Goal: Browse casually: Explore the website without a specific task or goal

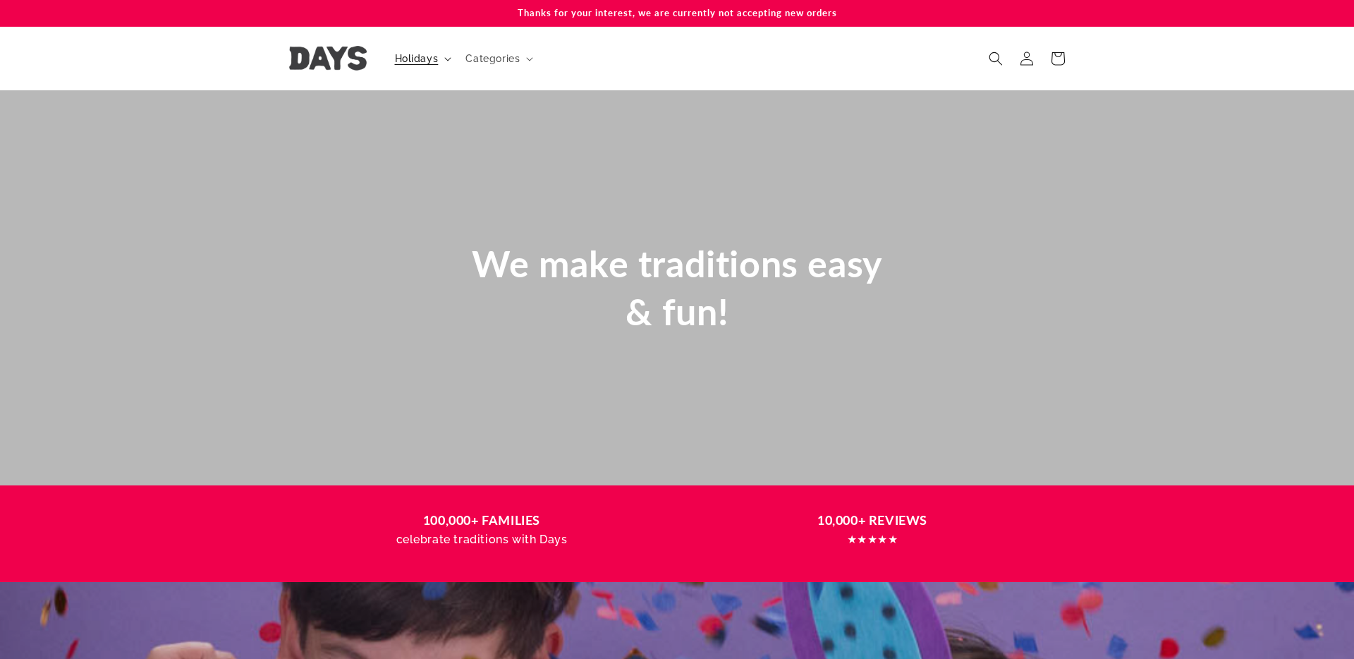
click at [429, 61] on span "Holidays" at bounding box center [417, 58] width 44 height 13
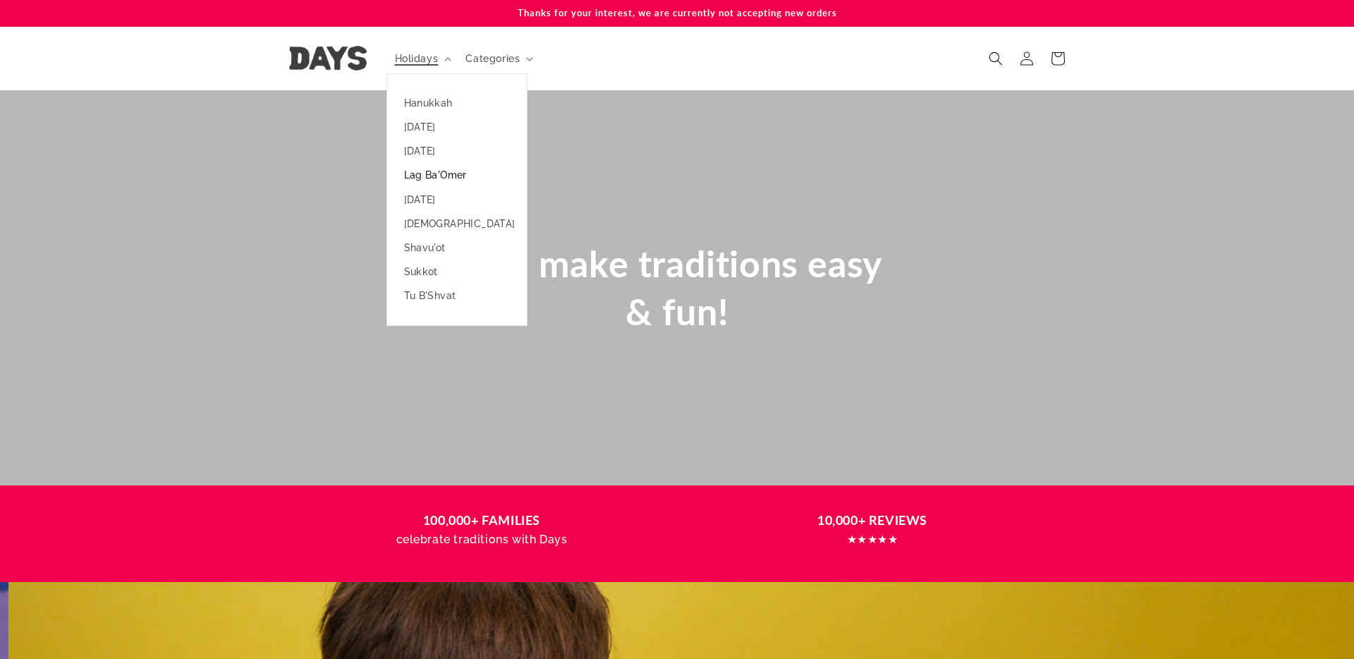
scroll to position [0, 1354]
click at [437, 197] on link "[DATE]" at bounding box center [457, 200] width 140 height 24
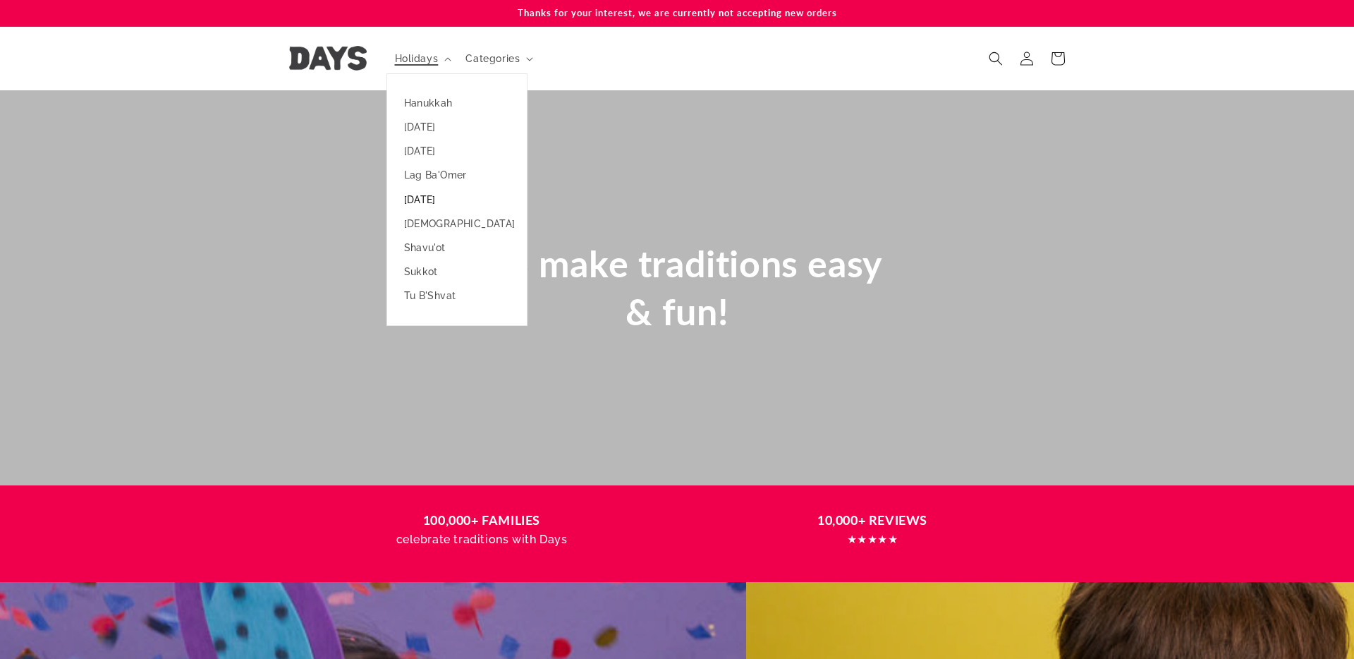
scroll to position [0, 170]
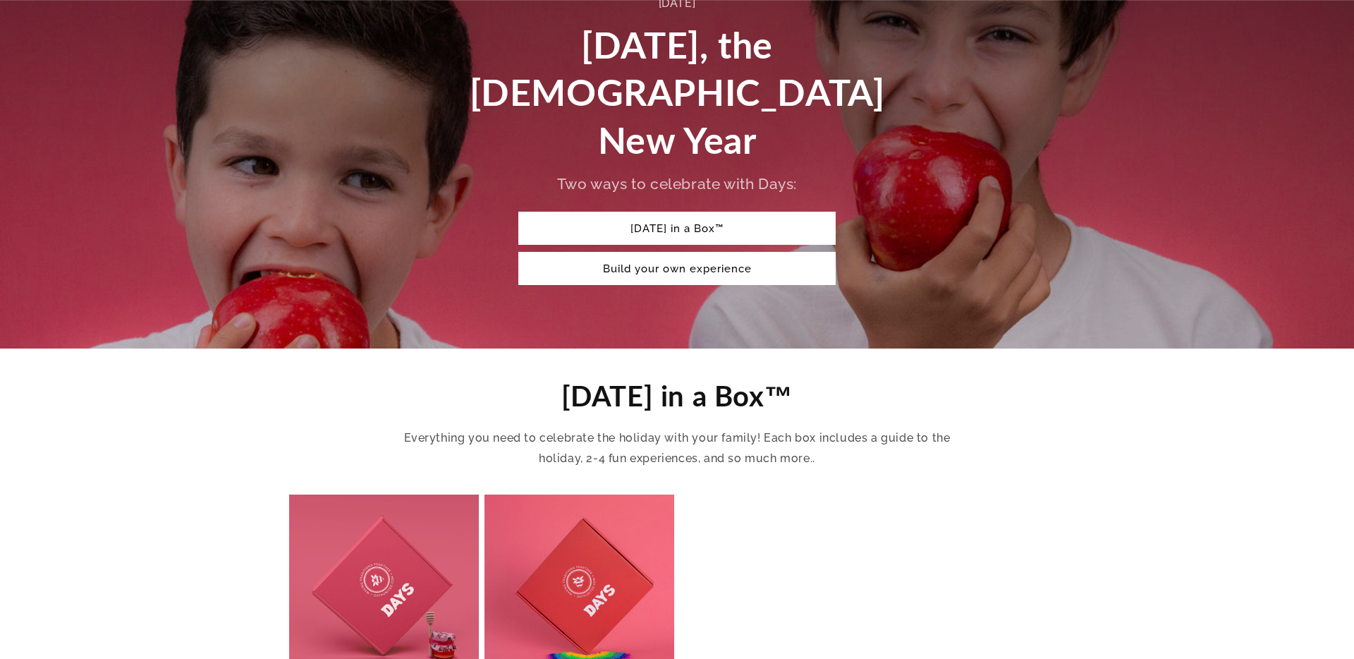
scroll to position [220, 0]
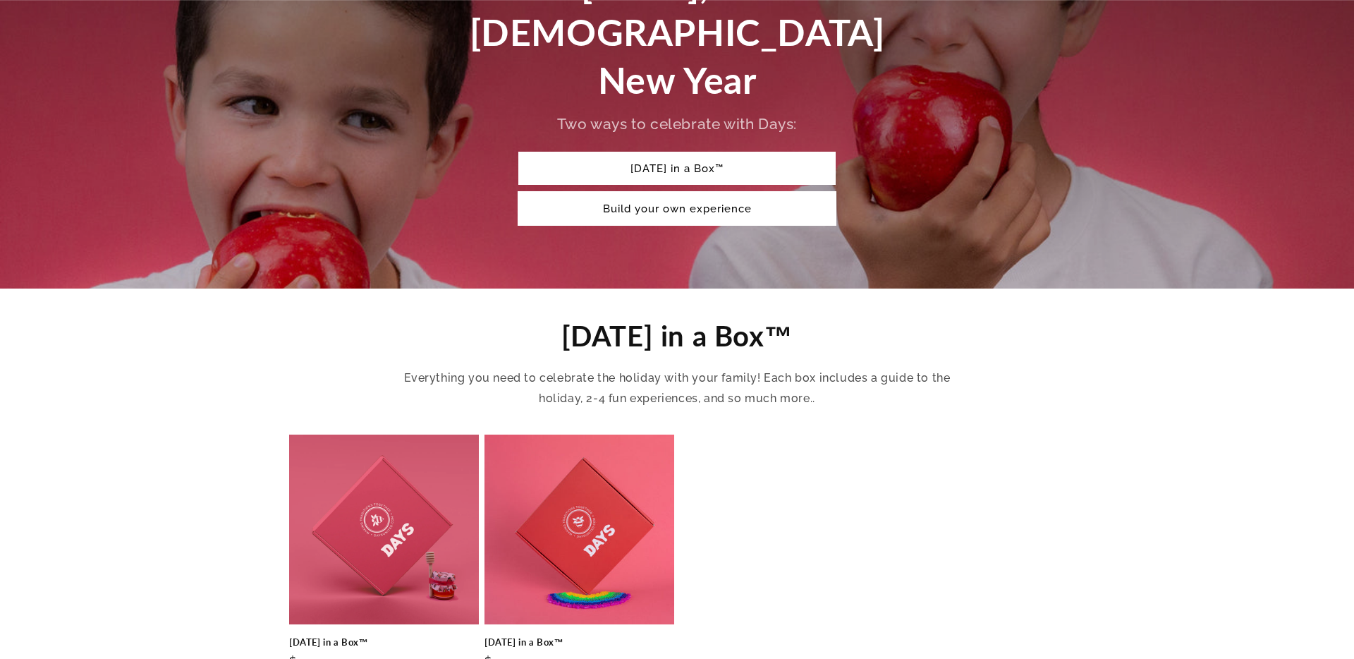
click at [664, 192] on link "Build your own experience" at bounding box center [676, 208] width 317 height 33
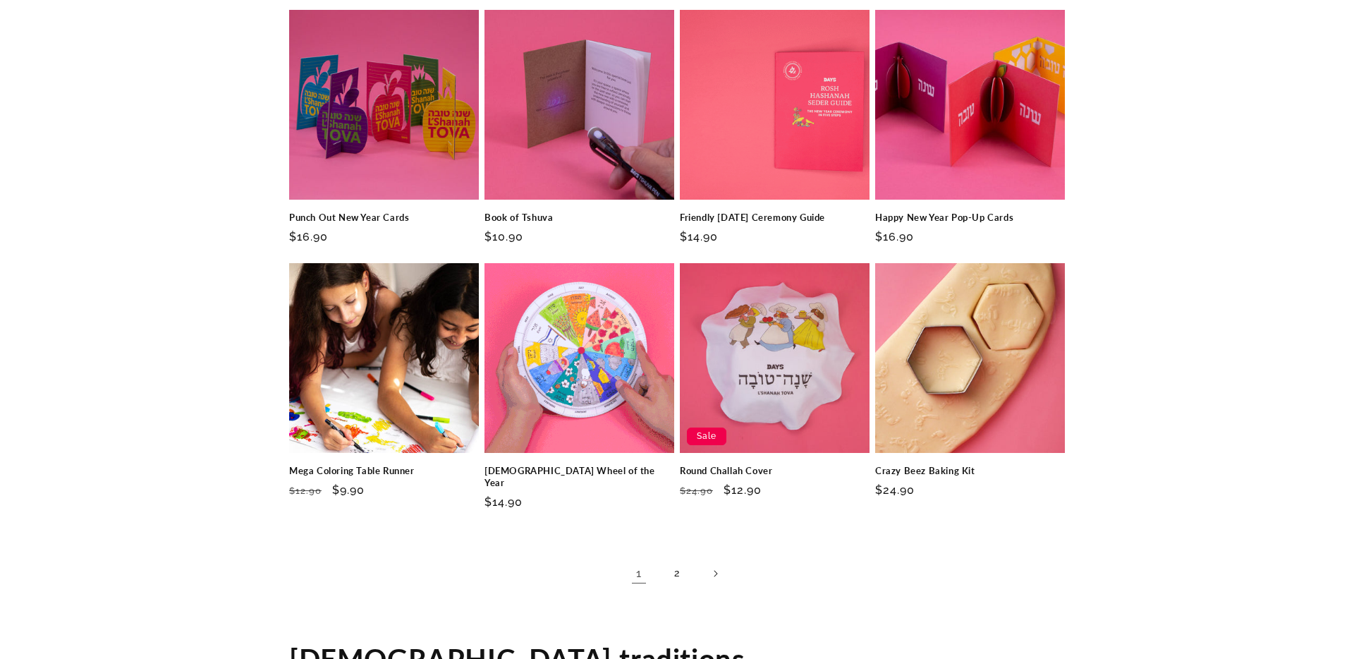
scroll to position [1974, 0]
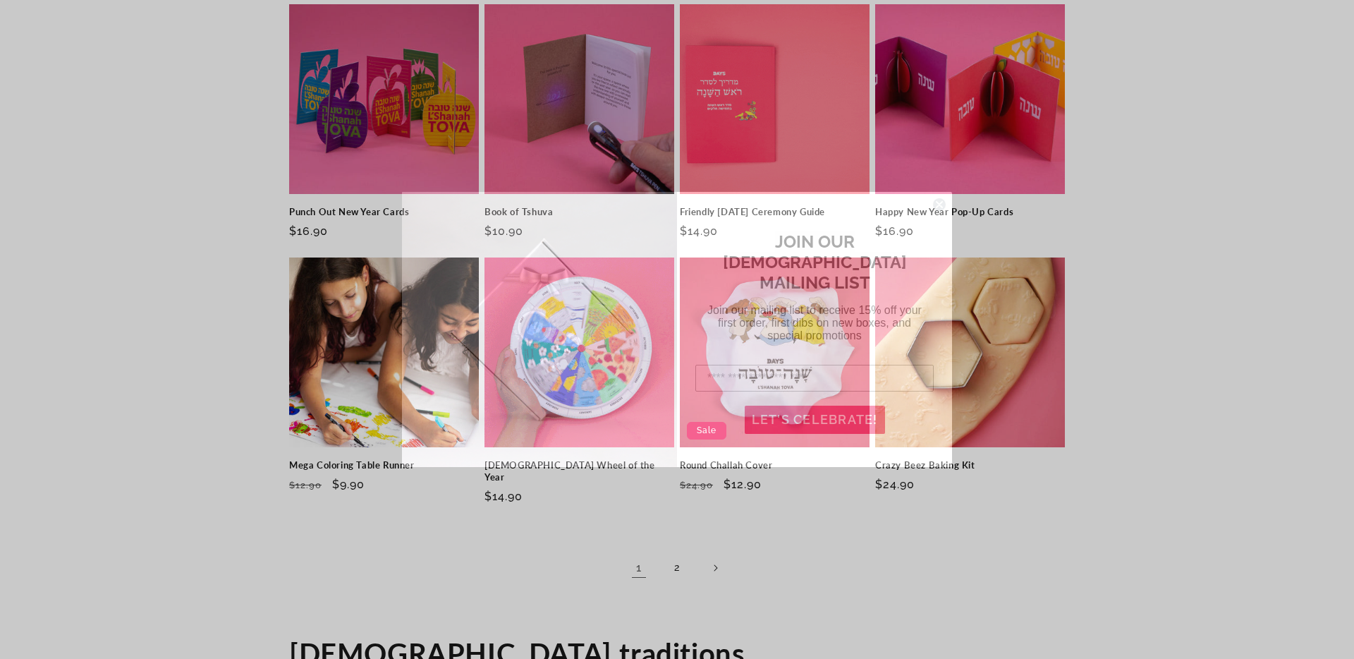
click at [935, 208] on circle "Close dialog" at bounding box center [939, 204] width 13 height 13
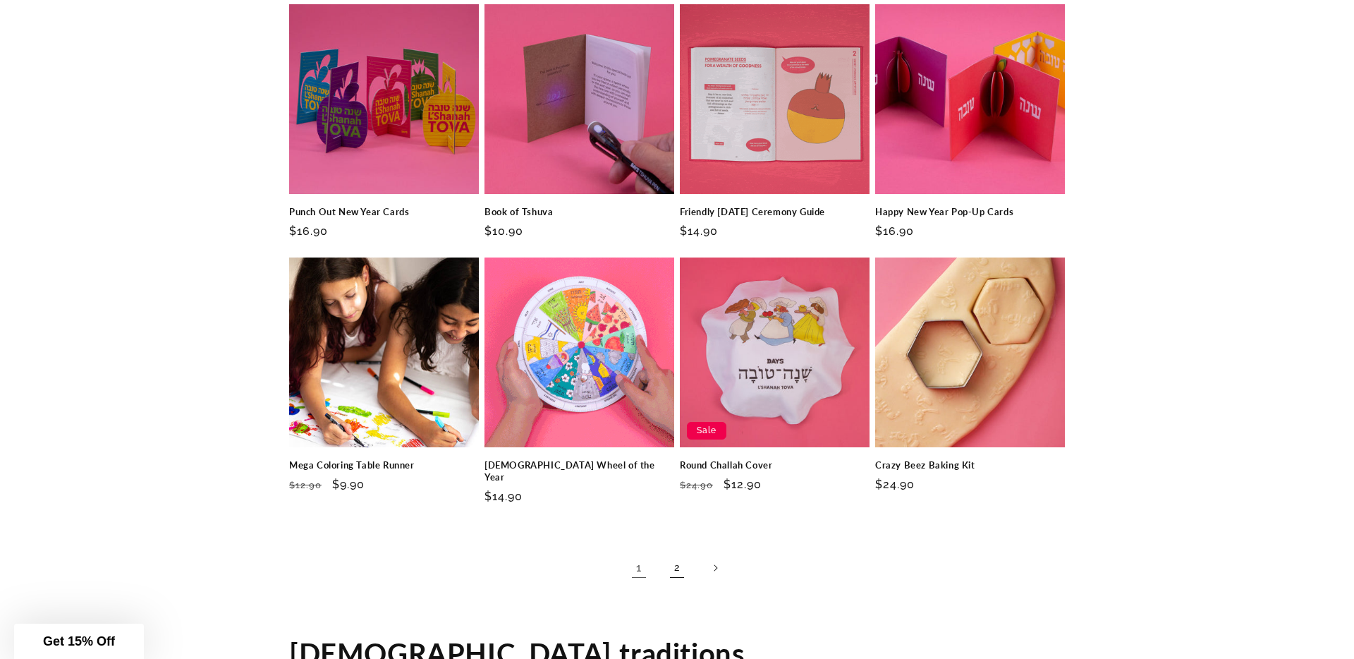
click at [677, 552] on link "2" at bounding box center [676, 567] width 31 height 31
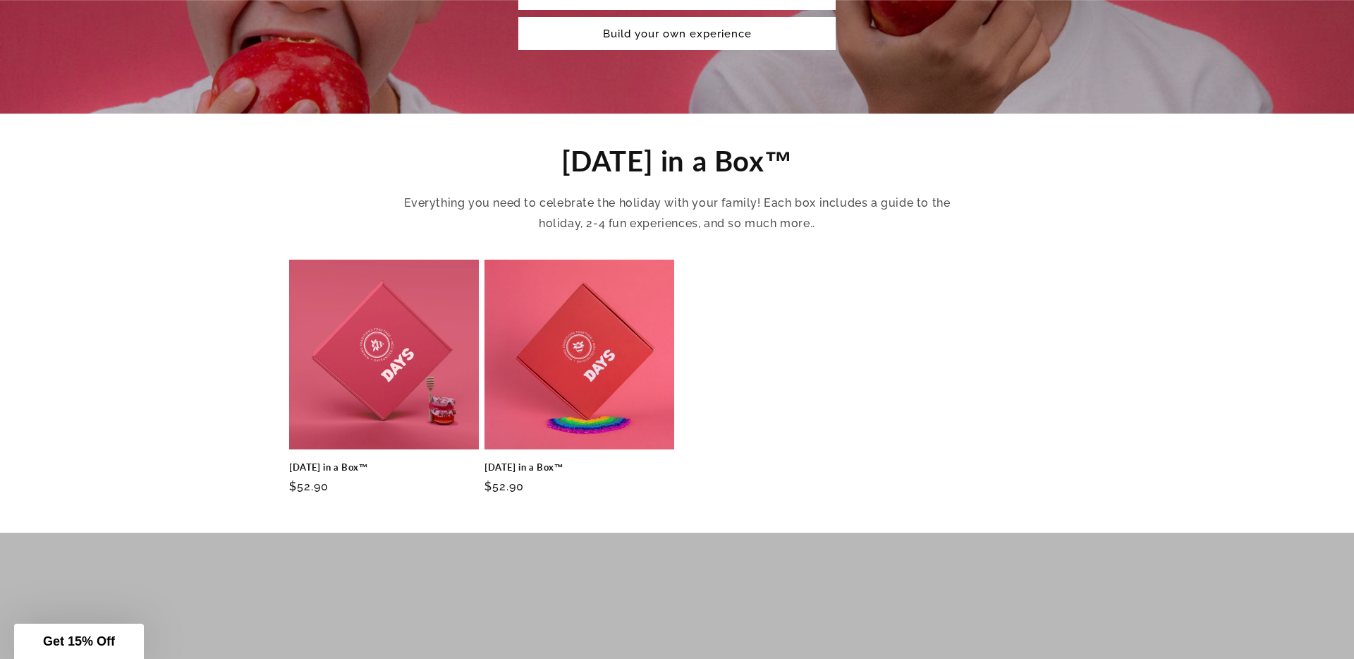
scroll to position [488, 0]
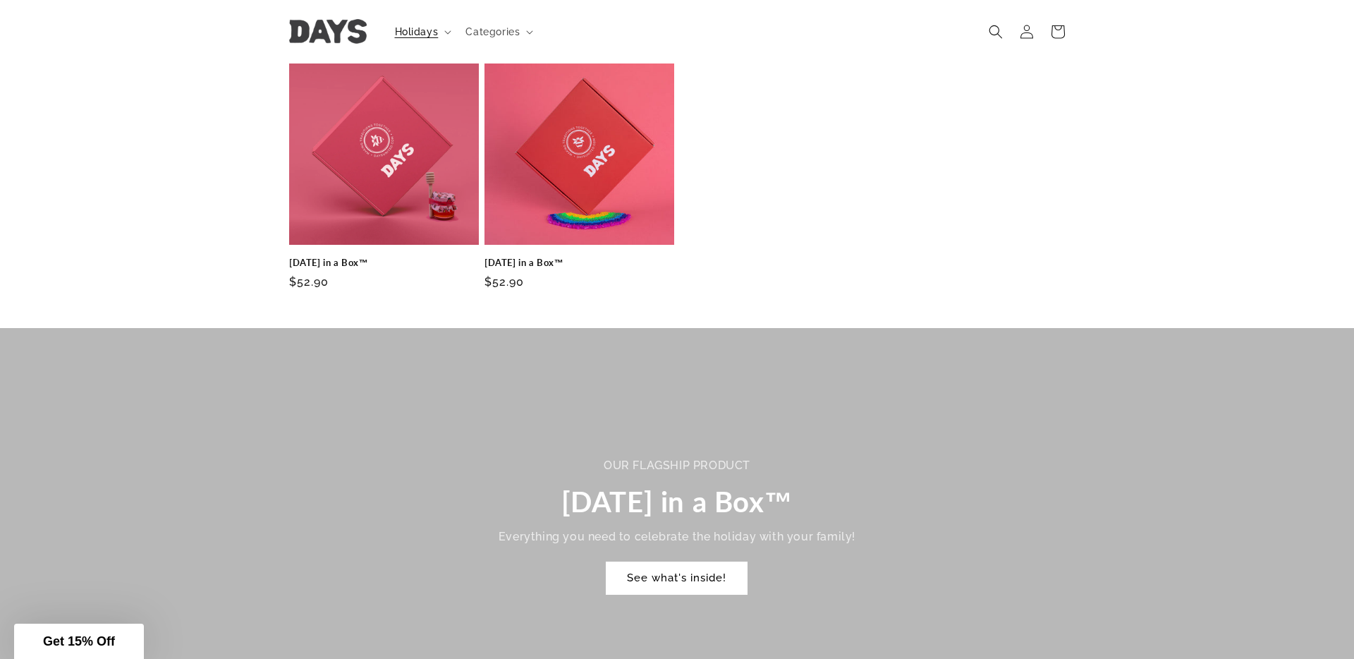
scroll to position [456, 0]
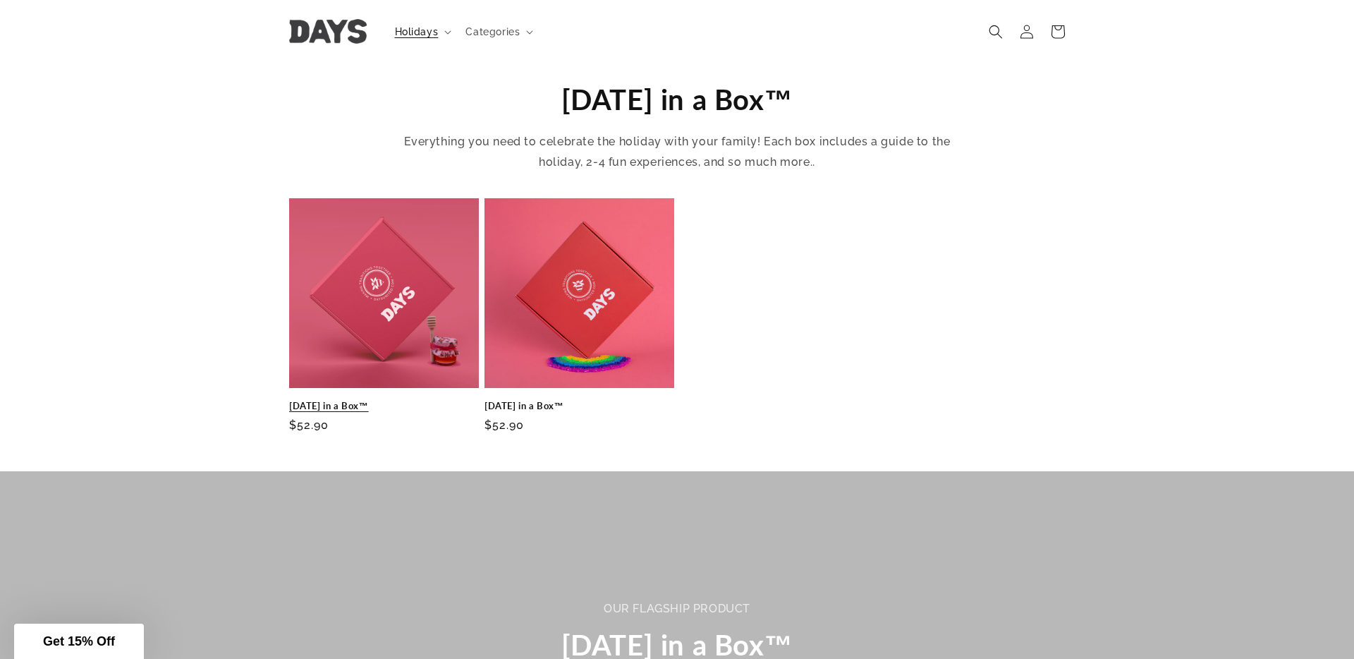
click at [370, 400] on link "[DATE] in a Box™" at bounding box center [384, 406] width 190 height 12
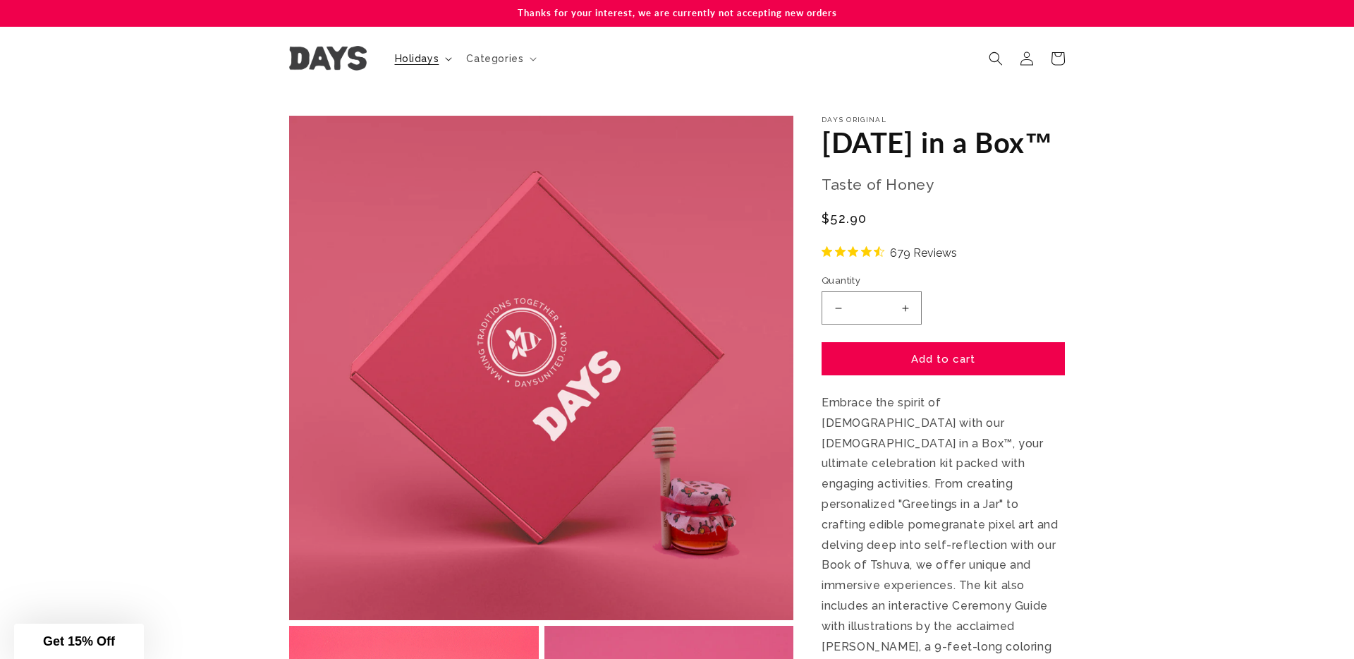
click at [422, 61] on span "Holidays" at bounding box center [417, 58] width 44 height 13
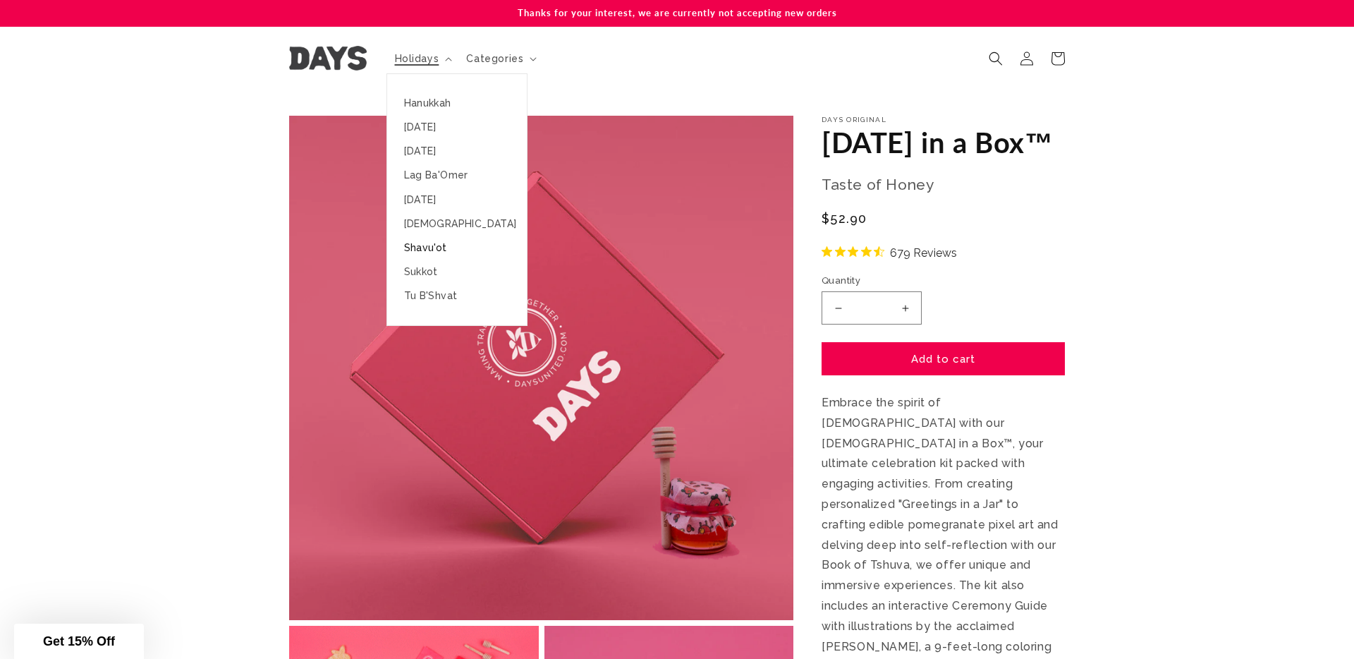
click at [425, 246] on link "Shavu'ot" at bounding box center [457, 248] width 140 height 24
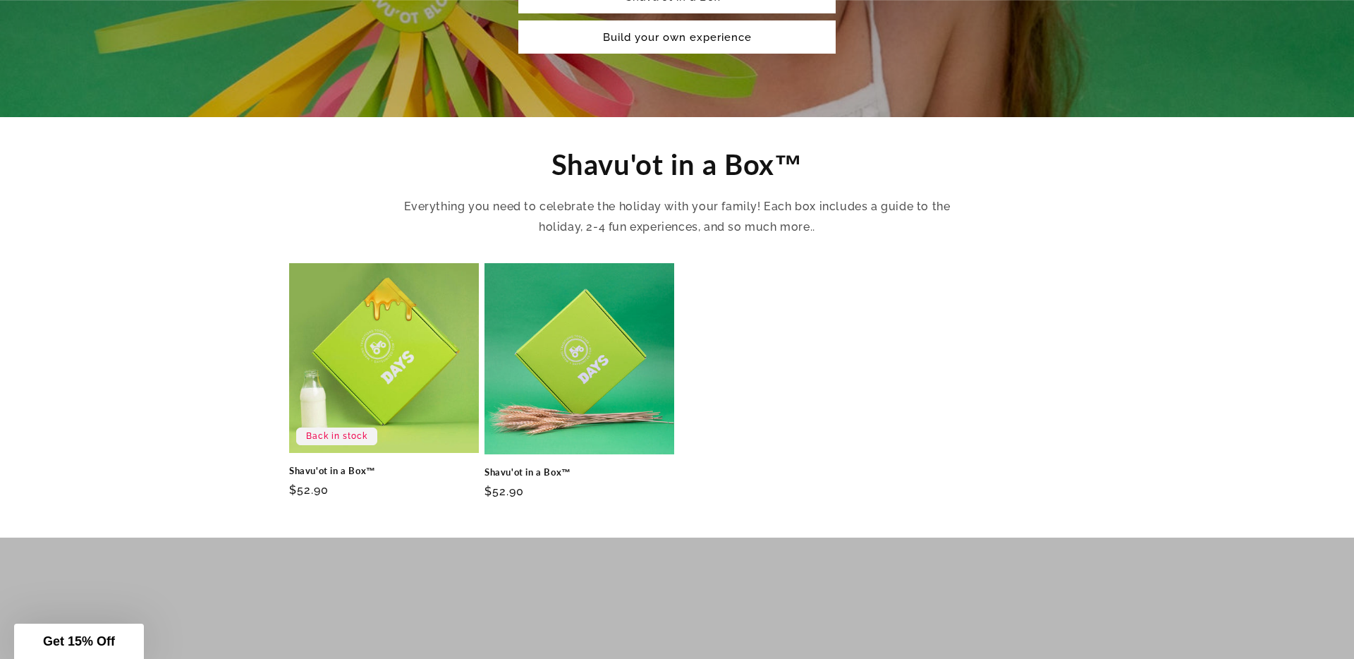
scroll to position [392, 0]
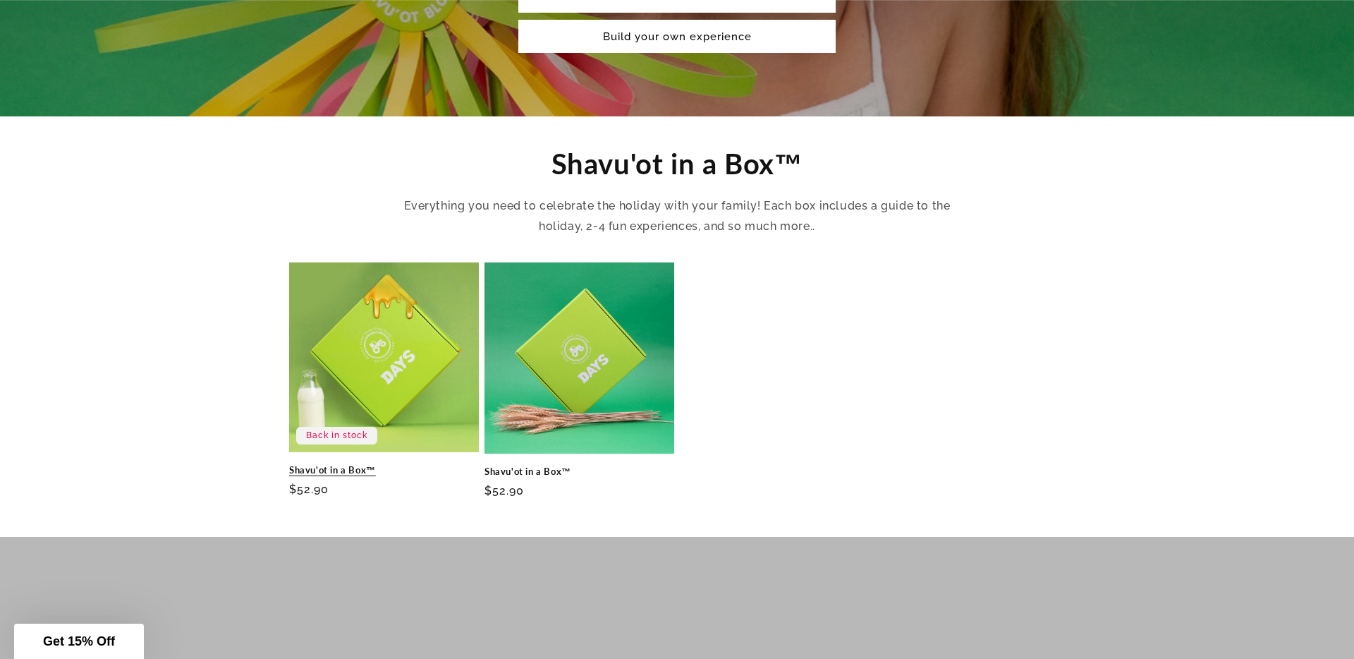
click at [355, 464] on link "Shavu'ot in a Box™" at bounding box center [384, 470] width 190 height 12
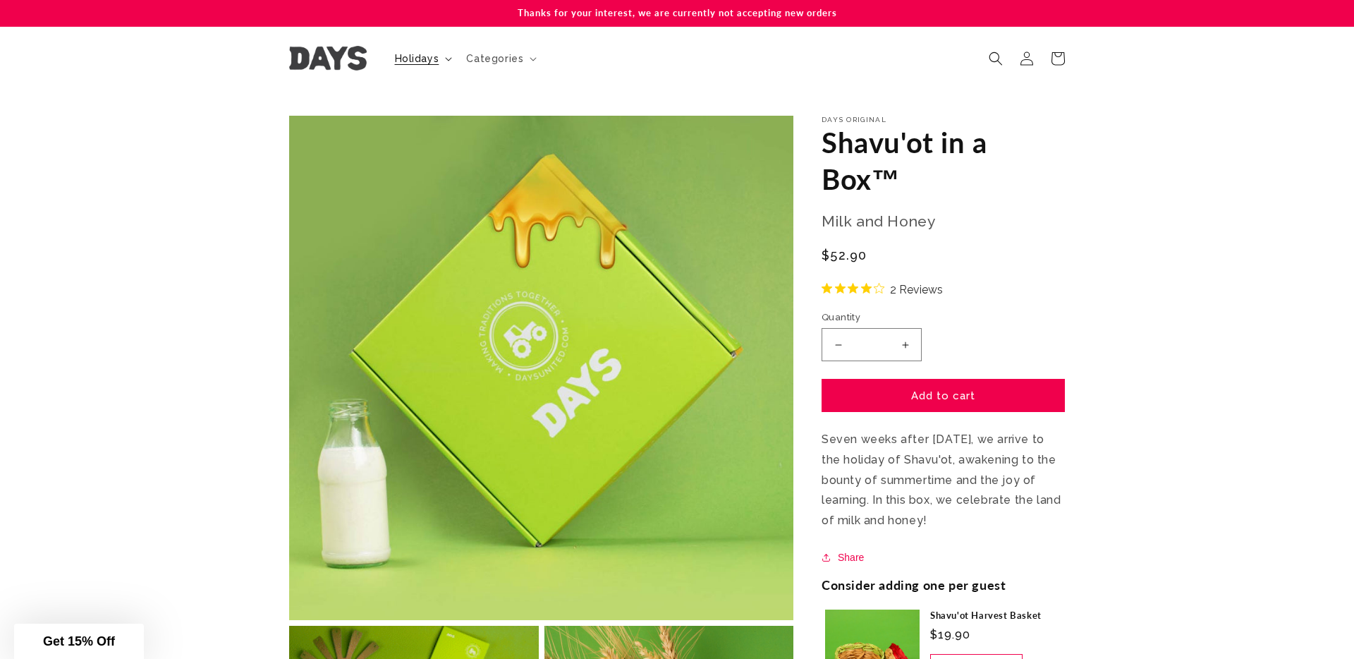
click at [425, 61] on span "Holidays" at bounding box center [417, 58] width 44 height 13
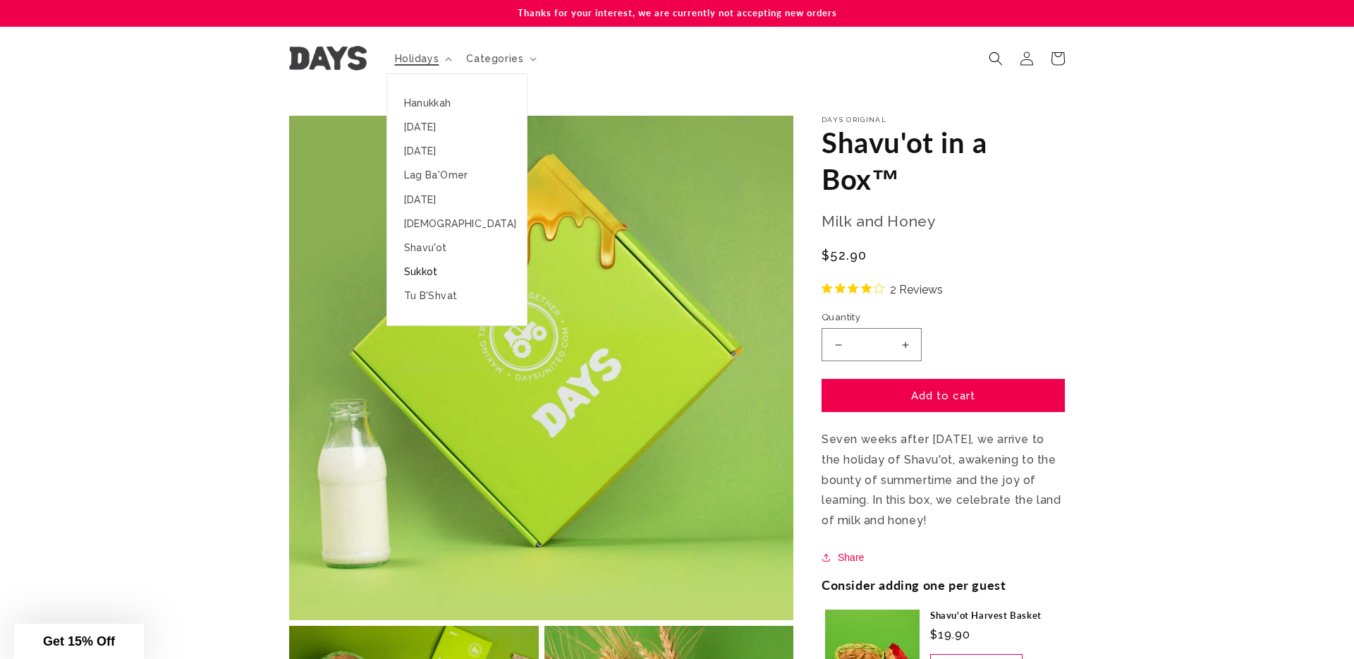
click at [417, 271] on link "Sukkot" at bounding box center [457, 272] width 140 height 24
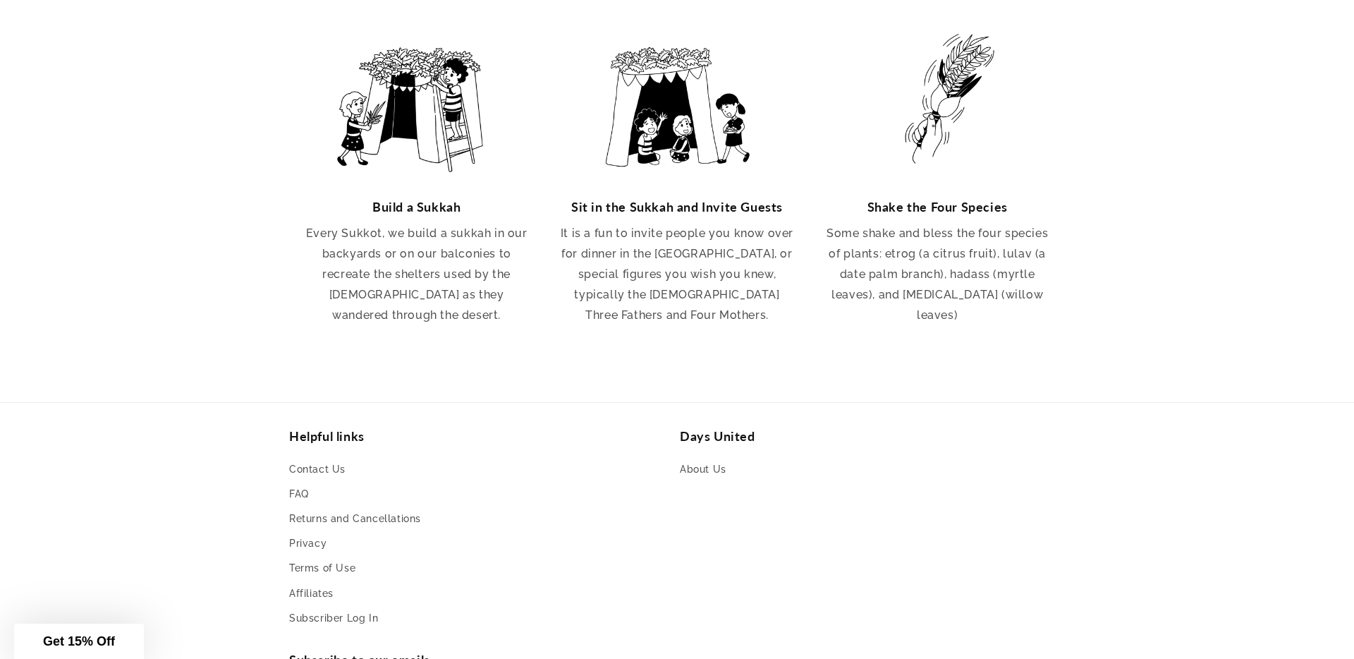
scroll to position [2777, 0]
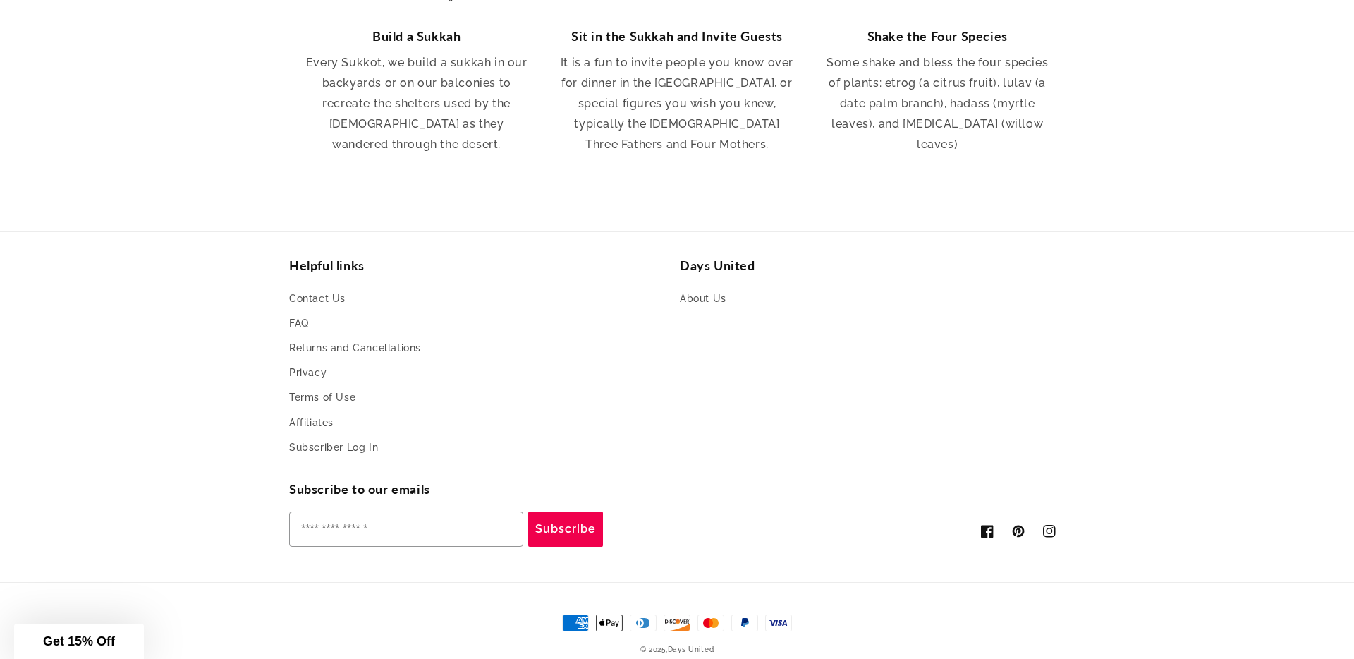
click at [514, 312] on li "FAQ" at bounding box center [476, 323] width 374 height 25
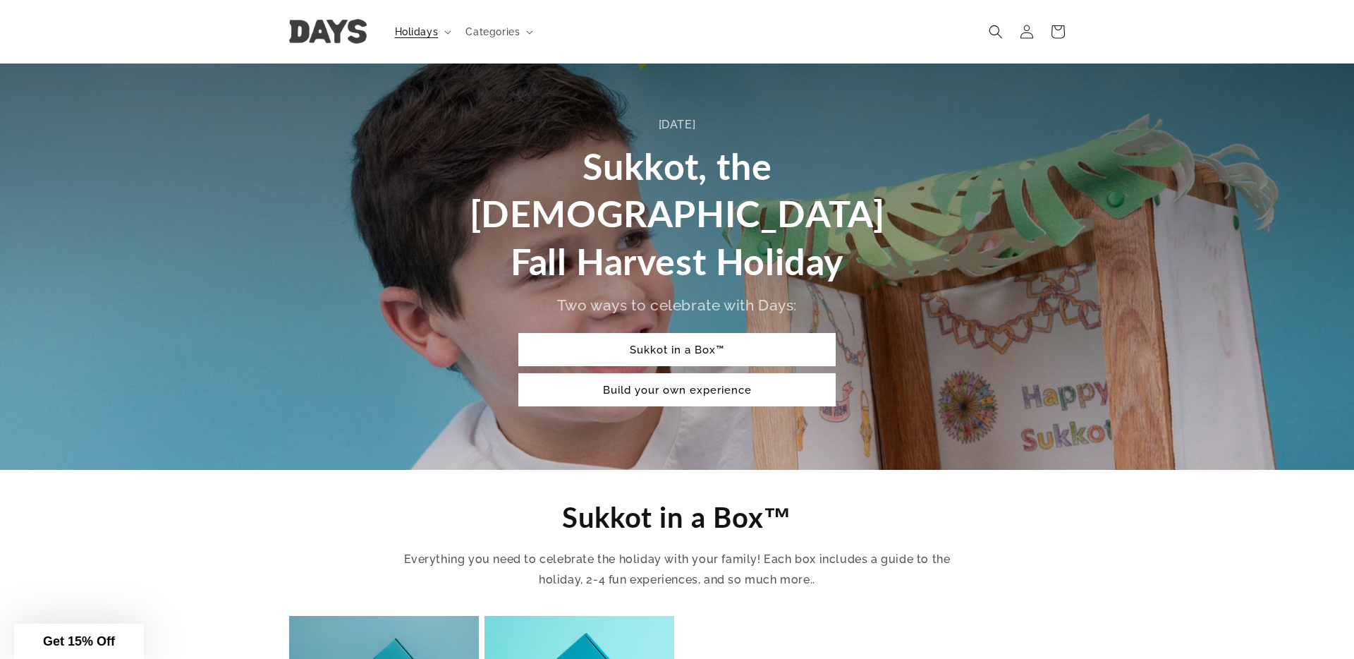
scroll to position [0, 0]
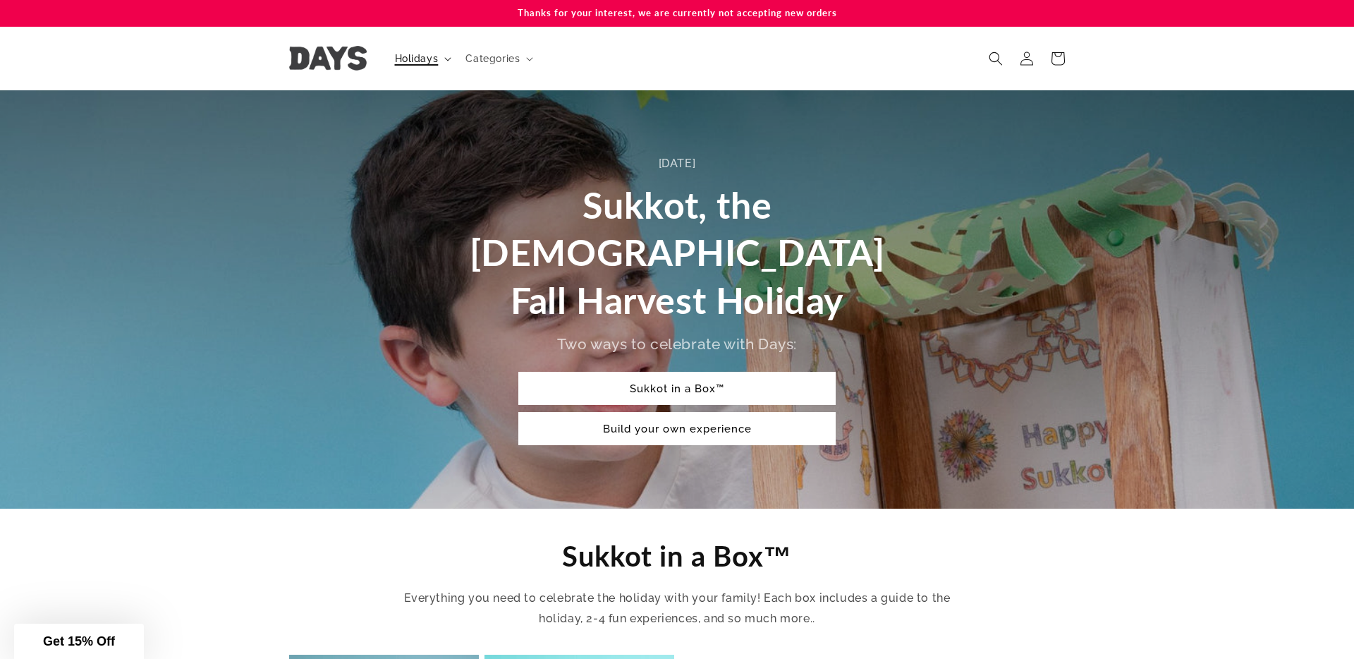
click at [433, 59] on span "Holidays" at bounding box center [417, 58] width 44 height 13
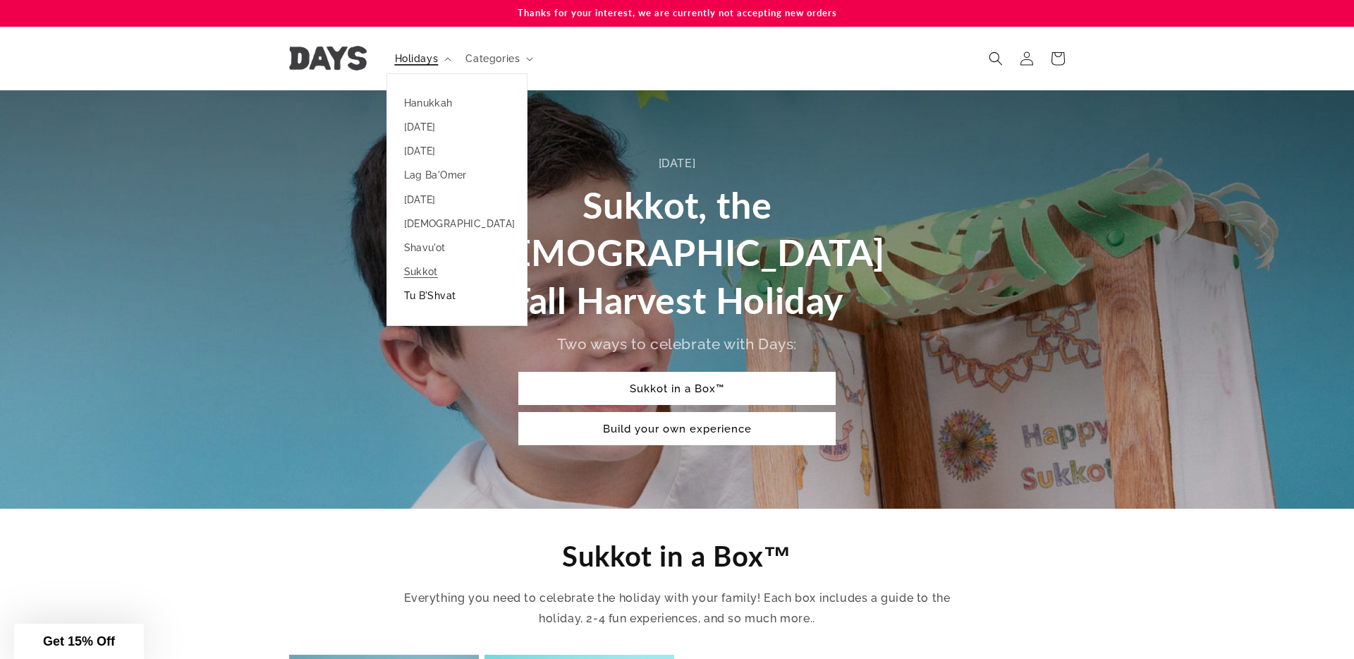
click at [443, 292] on link "Tu B'Shvat" at bounding box center [457, 295] width 140 height 24
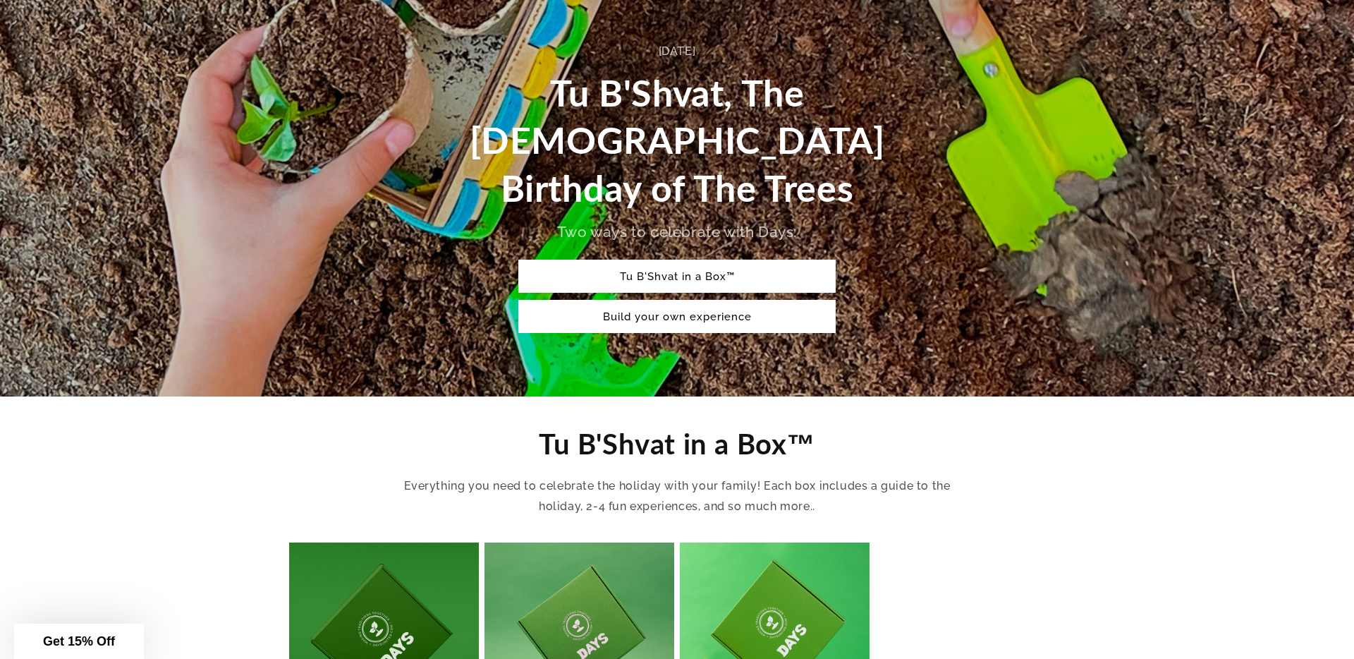
scroll to position [461, 0]
